Goal: Find specific page/section: Find specific page/section

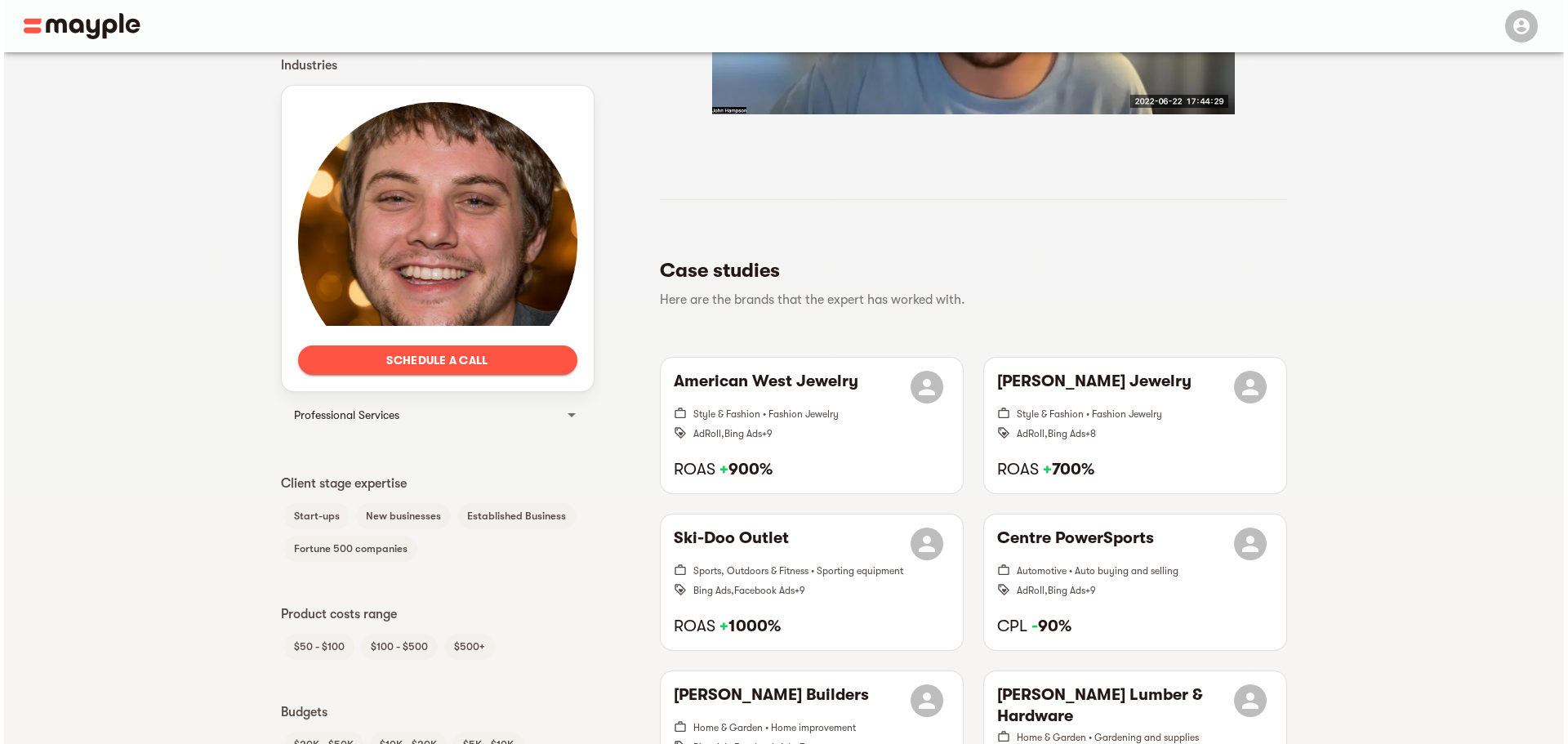
scroll to position [734, 0]
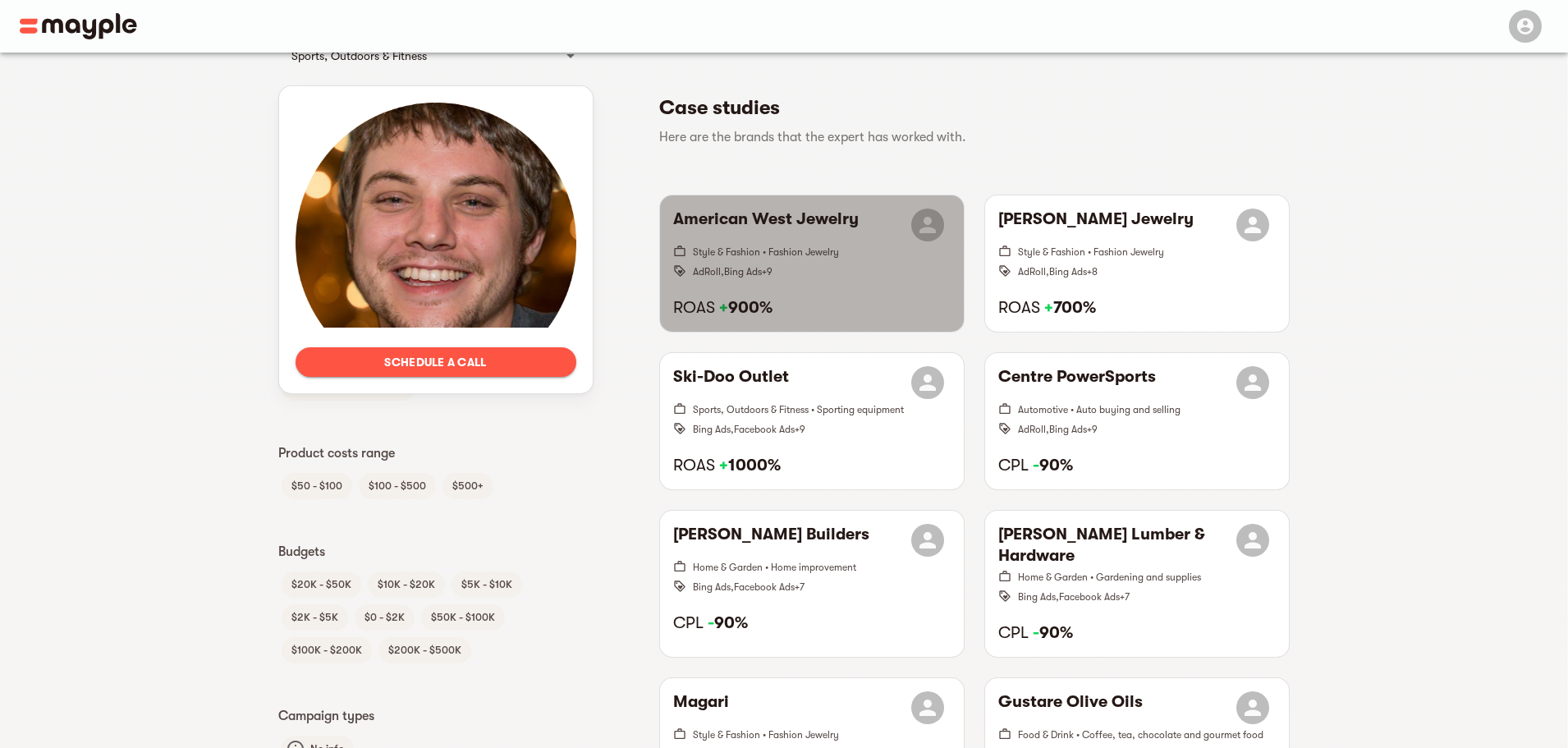
click at [769, 224] on h6 "American West Jewelry" at bounding box center [766, 225] width 186 height 33
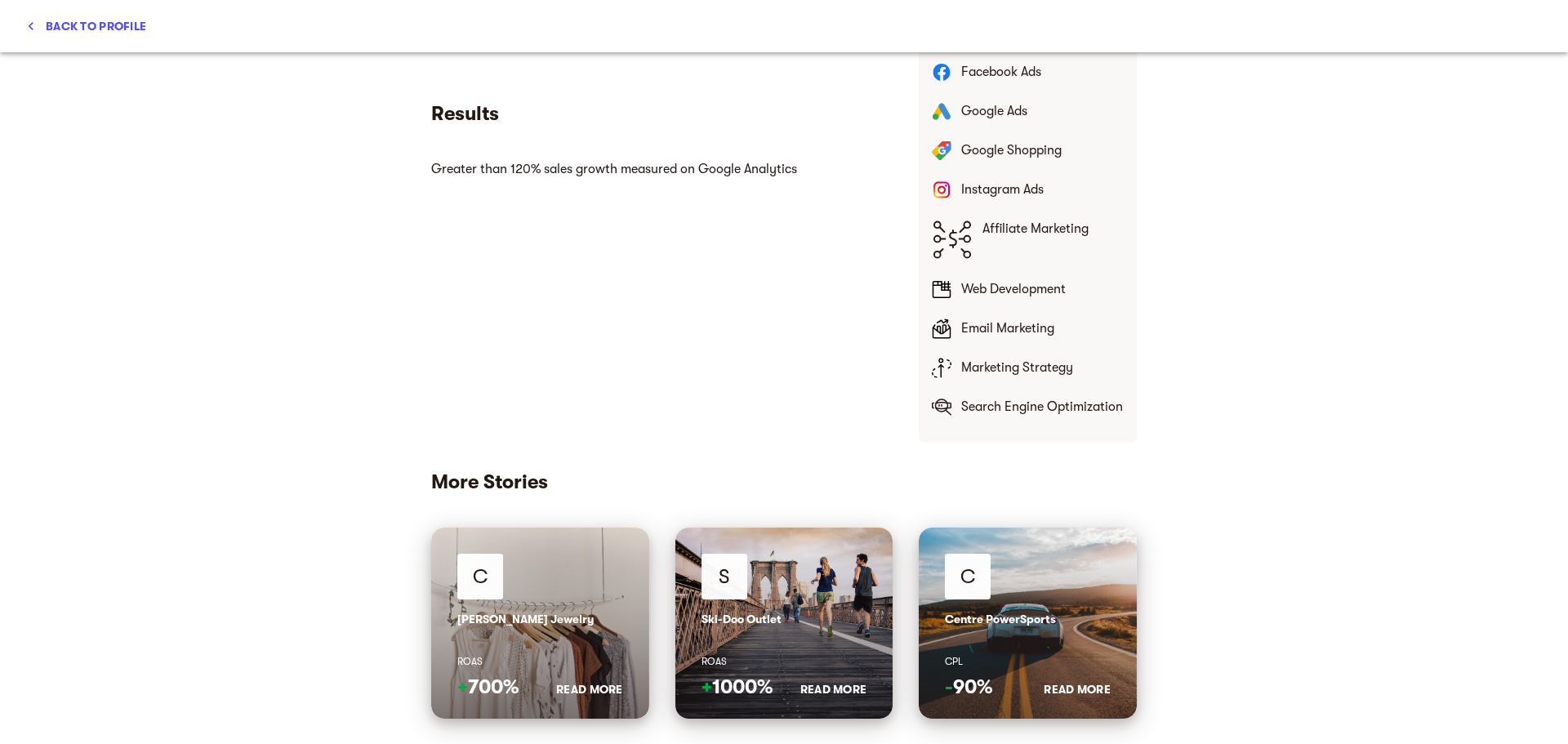
scroll to position [800, 0]
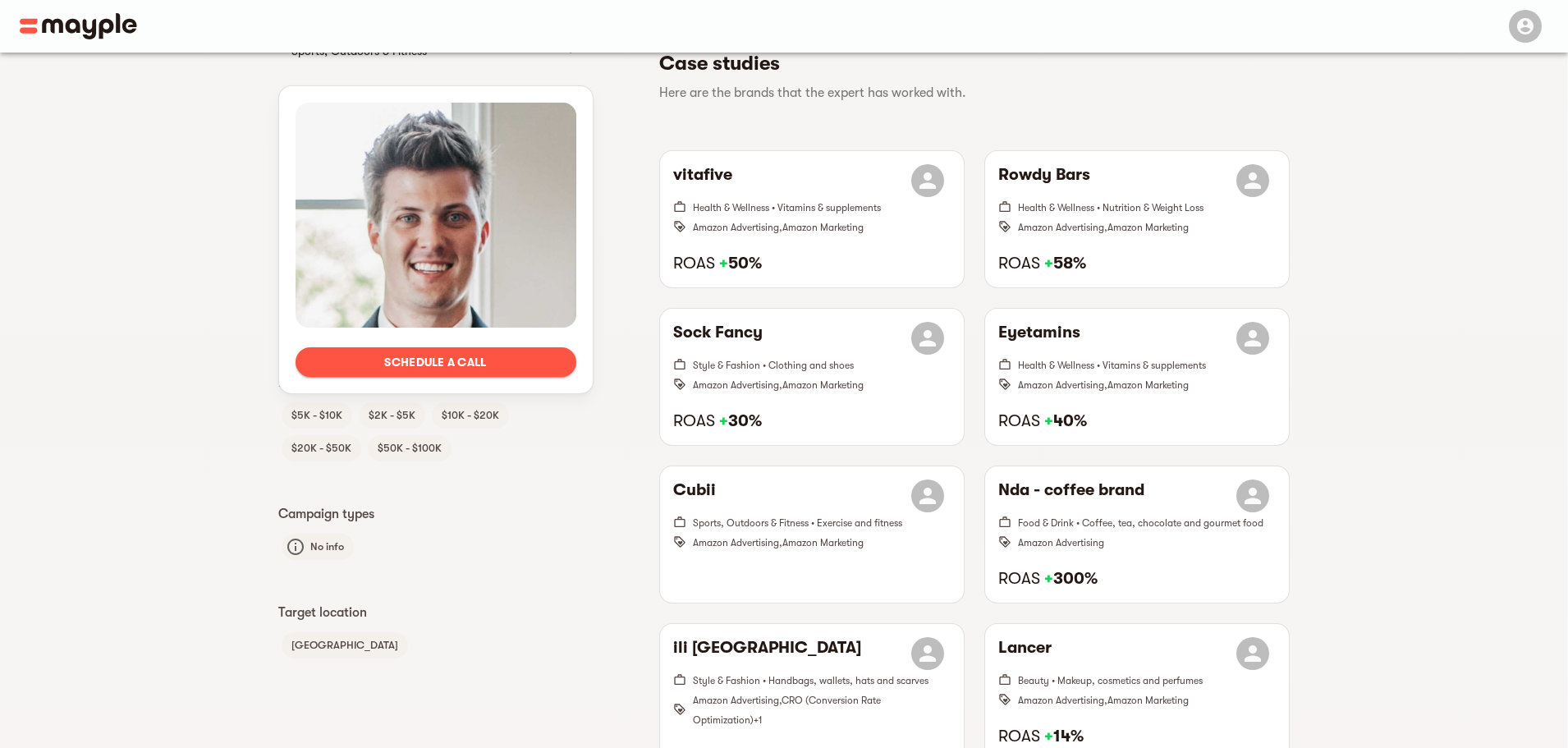
scroll to position [704, 0]
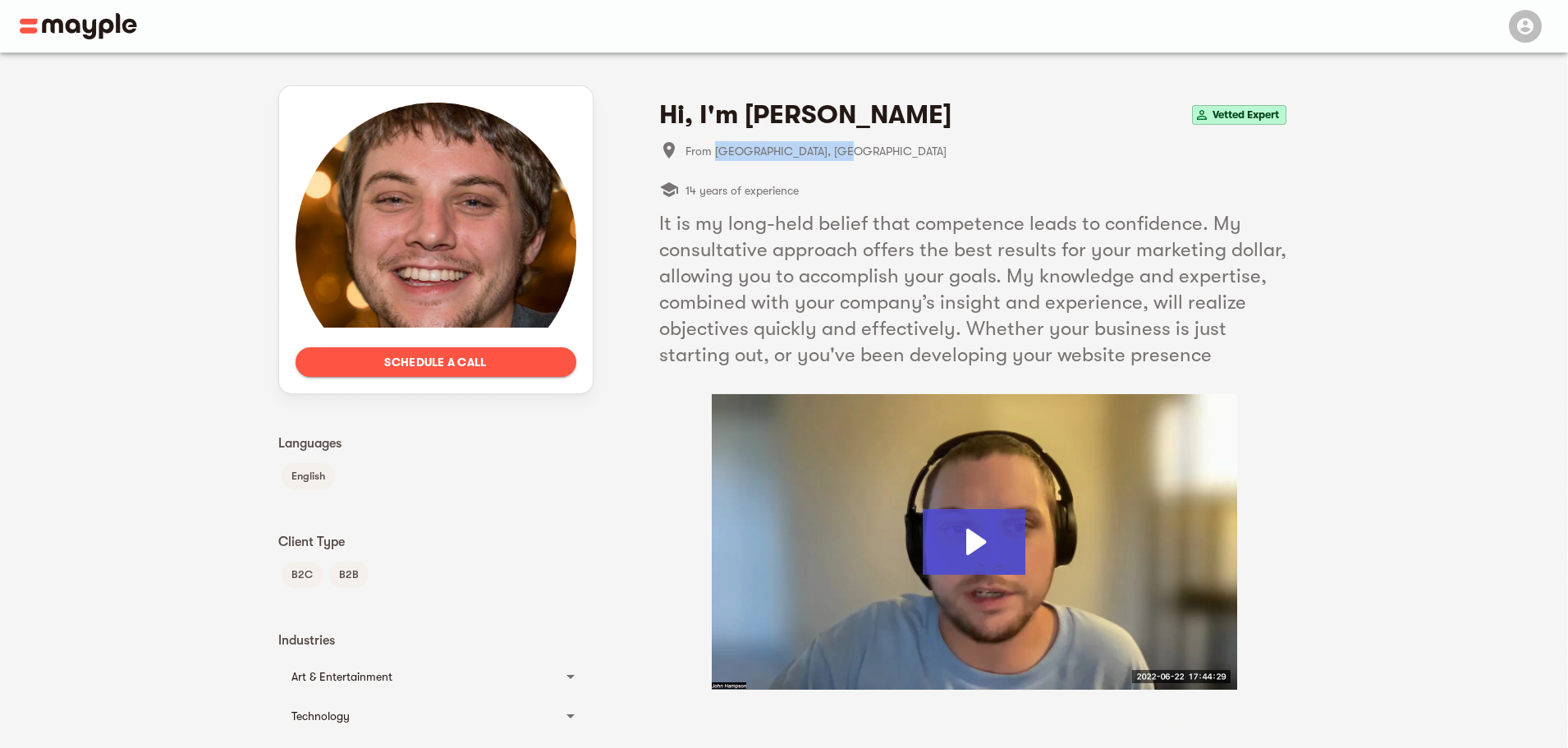
drag, startPoint x: 849, startPoint y: 153, endPoint x: 716, endPoint y: 147, distance: 133.1
click at [716, 147] on span "From [GEOGRAPHIC_DATA], [GEOGRAPHIC_DATA]" at bounding box center [987, 151] width 604 height 20
copy span "[GEOGRAPHIC_DATA], [GEOGRAPHIC_DATA]"
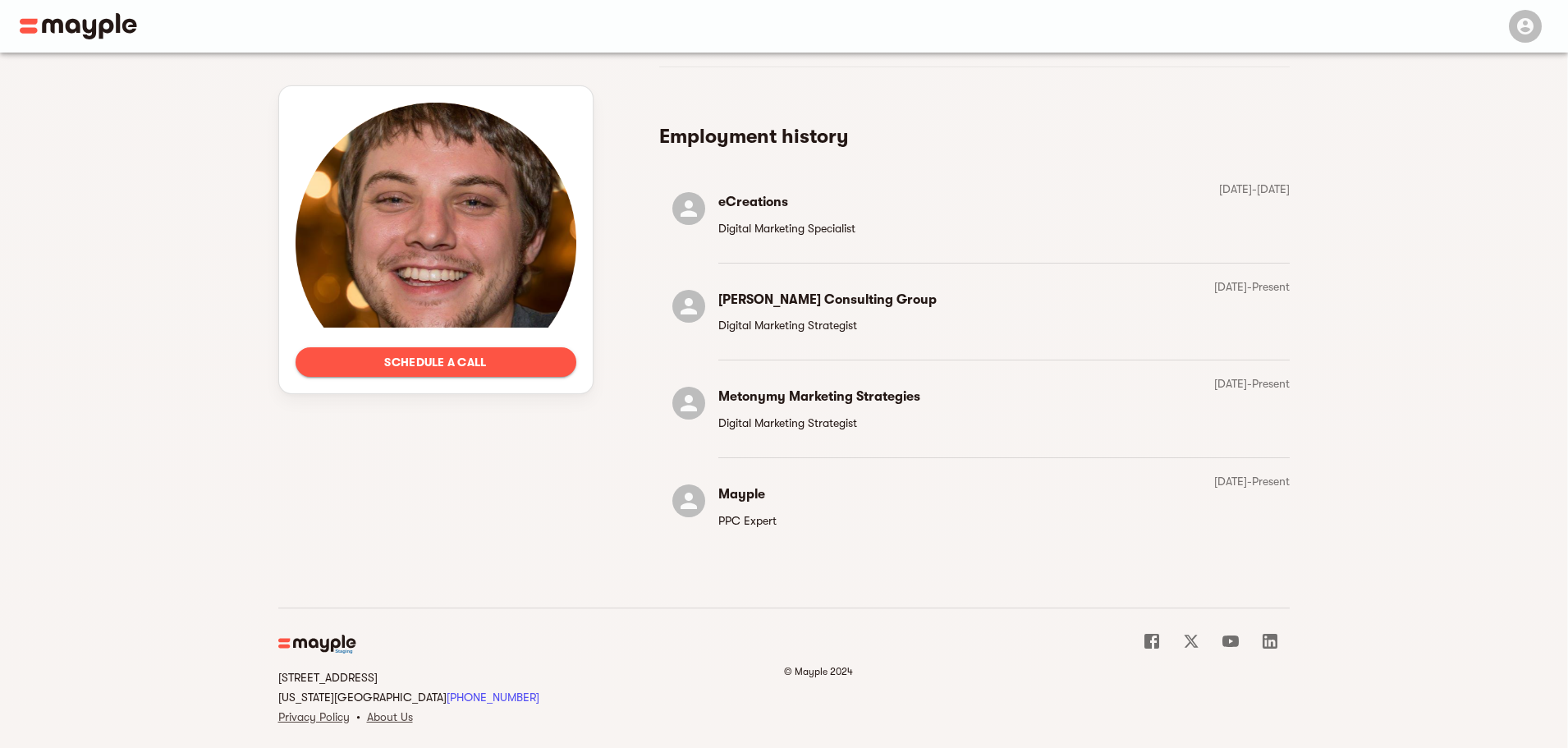
scroll to position [3976, 0]
